Goal: Task Accomplishment & Management: Manage account settings

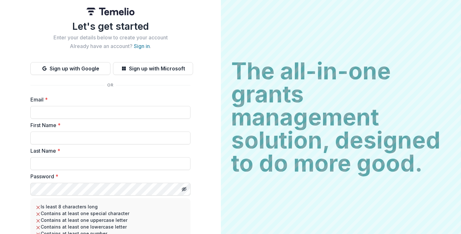
click at [141, 50] on div "Let's get started Enter your details below to create your account Already have …" at bounding box center [110, 152] width 160 height 265
click at [139, 47] on link "Sign in" at bounding box center [142, 46] width 16 height 6
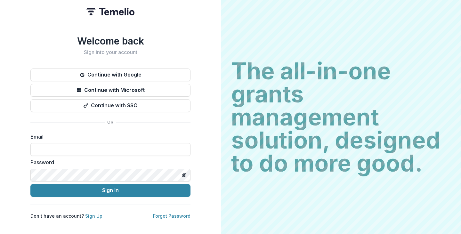
click at [178, 213] on link "Forgot Password" at bounding box center [171, 215] width 37 height 5
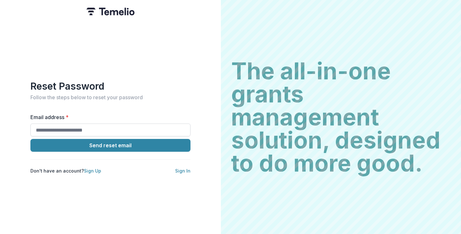
click at [102, 129] on input "Email address *" at bounding box center [110, 130] width 160 height 13
type input "**********"
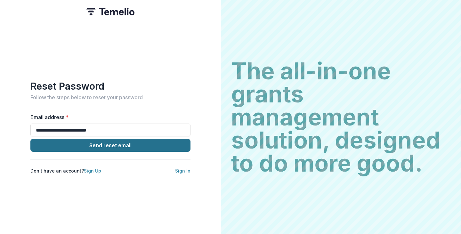
click at [149, 141] on button "Send reset email" at bounding box center [110, 145] width 160 height 13
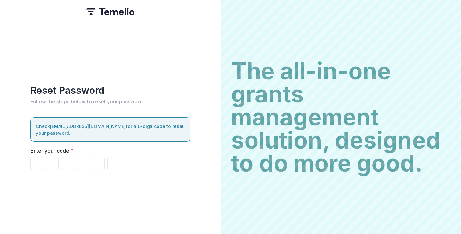
type input "*"
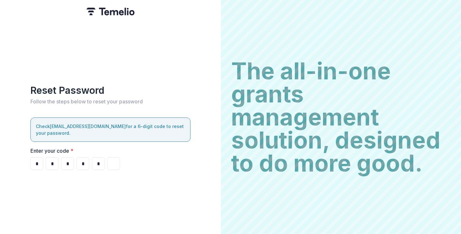
type input "*"
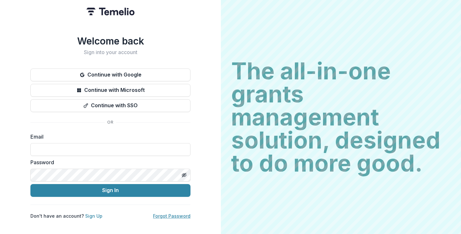
click at [177, 213] on link "Forgot Password" at bounding box center [171, 215] width 37 height 5
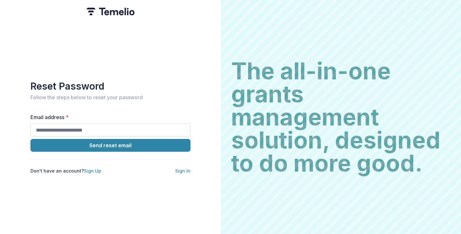
click at [110, 127] on input "Email address *" at bounding box center [110, 130] width 160 height 13
type input "**********"
click at [158, 149] on button "Send reset email" at bounding box center [110, 145] width 160 height 13
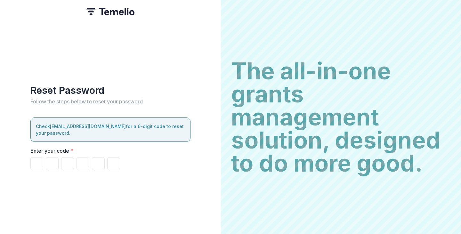
type input "*"
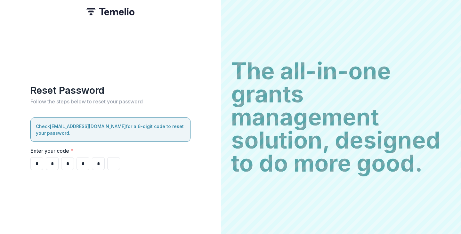
type input "*"
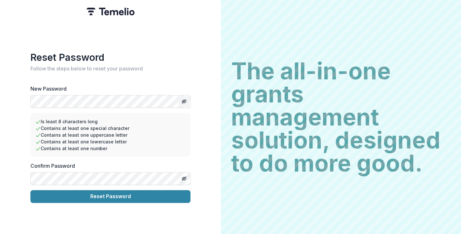
click at [186, 99] on line "Toggle password visibility" at bounding box center [184, 101] width 4 height 4
click at [188, 174] on button "Toggle password visibility" at bounding box center [184, 178] width 10 height 10
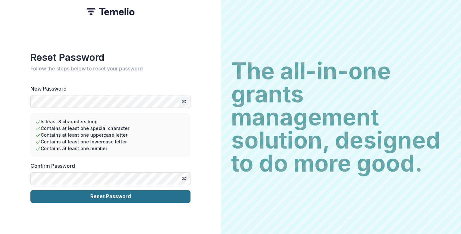
click at [127, 192] on button "Reset Password" at bounding box center [110, 196] width 160 height 13
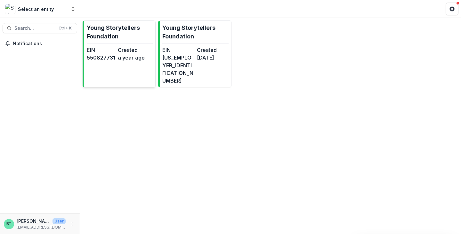
click at [100, 48] on dt "EIN" at bounding box center [101, 50] width 28 height 8
